Goal: Find specific page/section: Find specific page/section

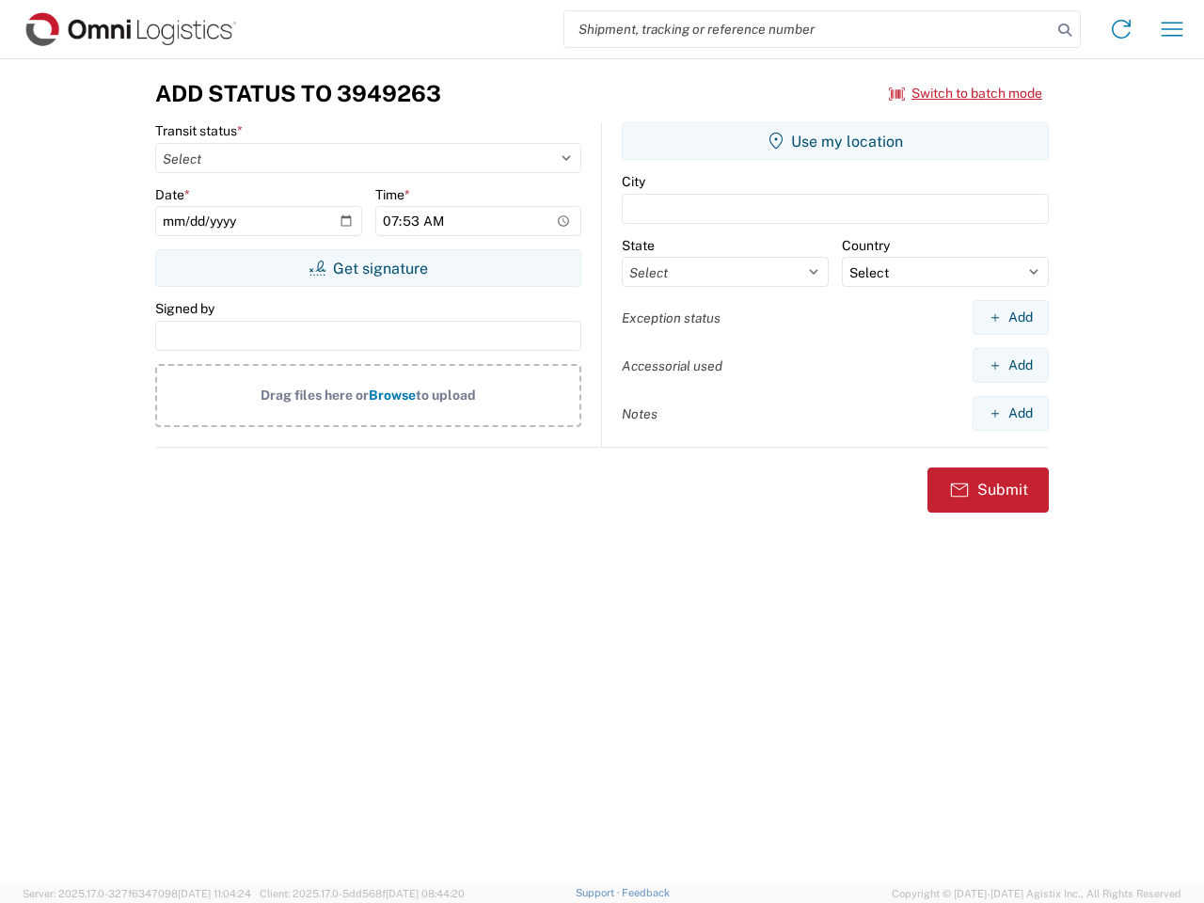
click at [808, 29] on input "search" at bounding box center [807, 29] width 487 height 36
click at [1065, 30] on icon at bounding box center [1065, 30] width 26 height 26
click at [1121, 29] on icon at bounding box center [1121, 29] width 30 height 30
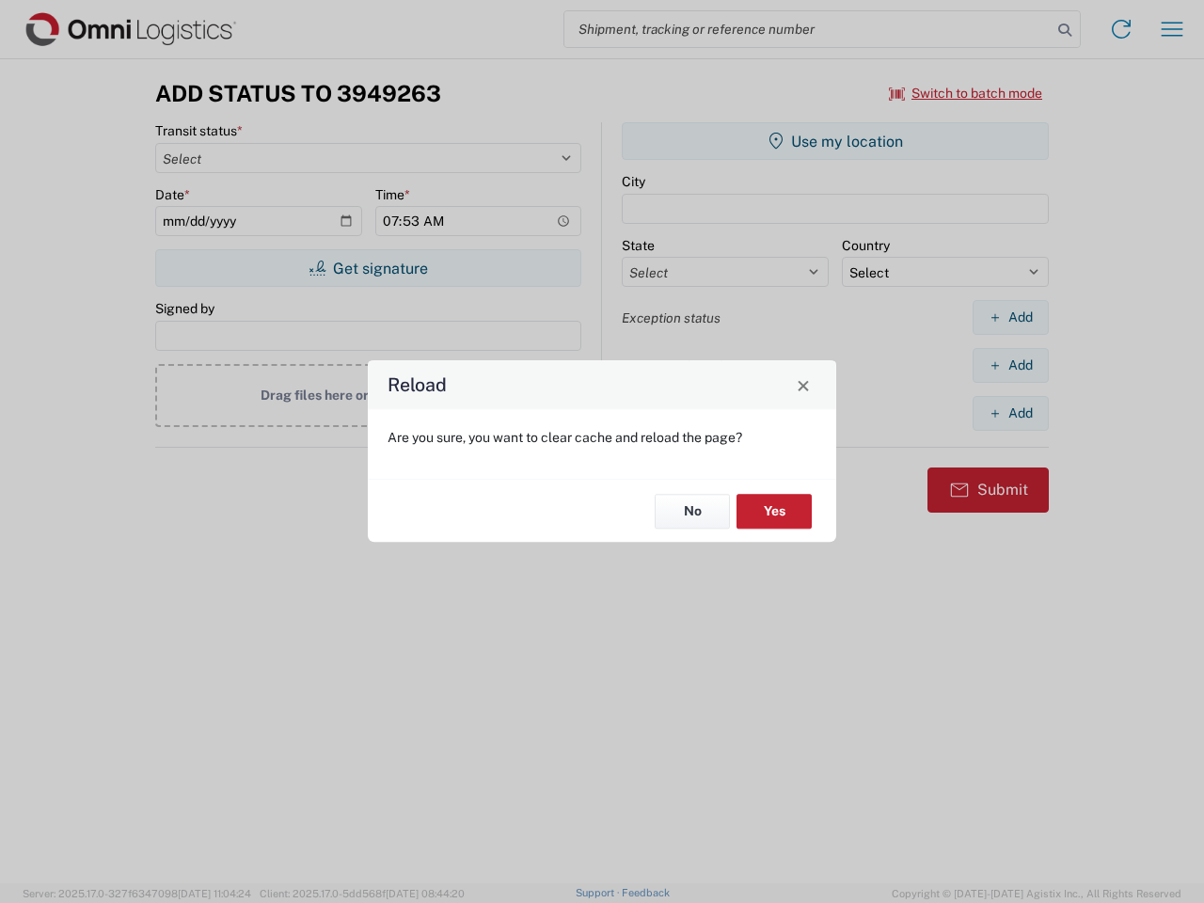
click at [966, 93] on div "Reload Are you sure, you want to clear cache and reload the page? No Yes" at bounding box center [602, 451] width 1204 height 903
click at [368, 268] on div "Reload Are you sure, you want to clear cache and reload the page? No Yes" at bounding box center [602, 451] width 1204 height 903
click at [835, 141] on div "Reload Are you sure, you want to clear cache and reload the page? No Yes" at bounding box center [602, 451] width 1204 height 903
click at [1010, 317] on div "Reload Are you sure, you want to clear cache and reload the page? No Yes" at bounding box center [602, 451] width 1204 height 903
click at [1010, 365] on div "Reload Are you sure, you want to clear cache and reload the page? No Yes" at bounding box center [602, 451] width 1204 height 903
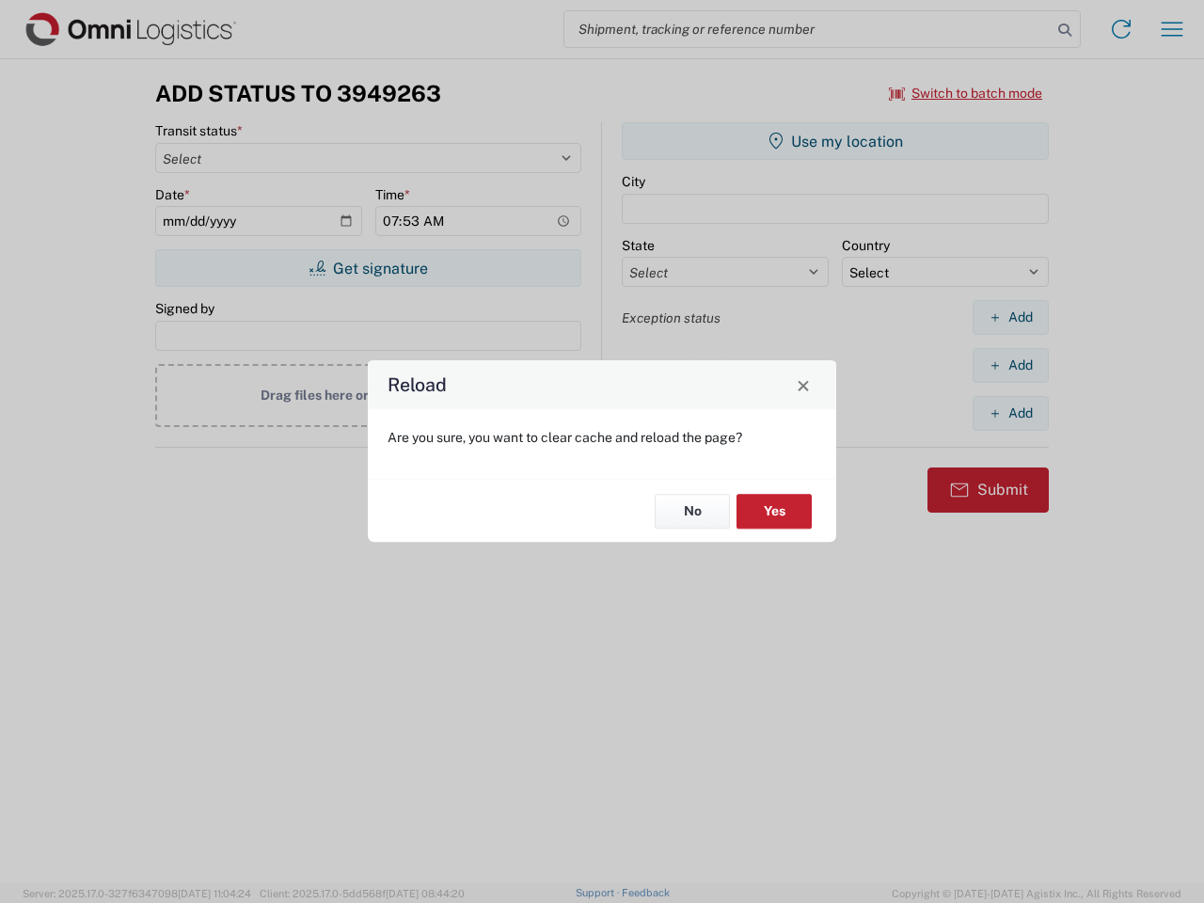
click at [1010, 413] on div "Reload Are you sure, you want to clear cache and reload the page? No Yes" at bounding box center [602, 451] width 1204 height 903
